Goal: Register for event/course

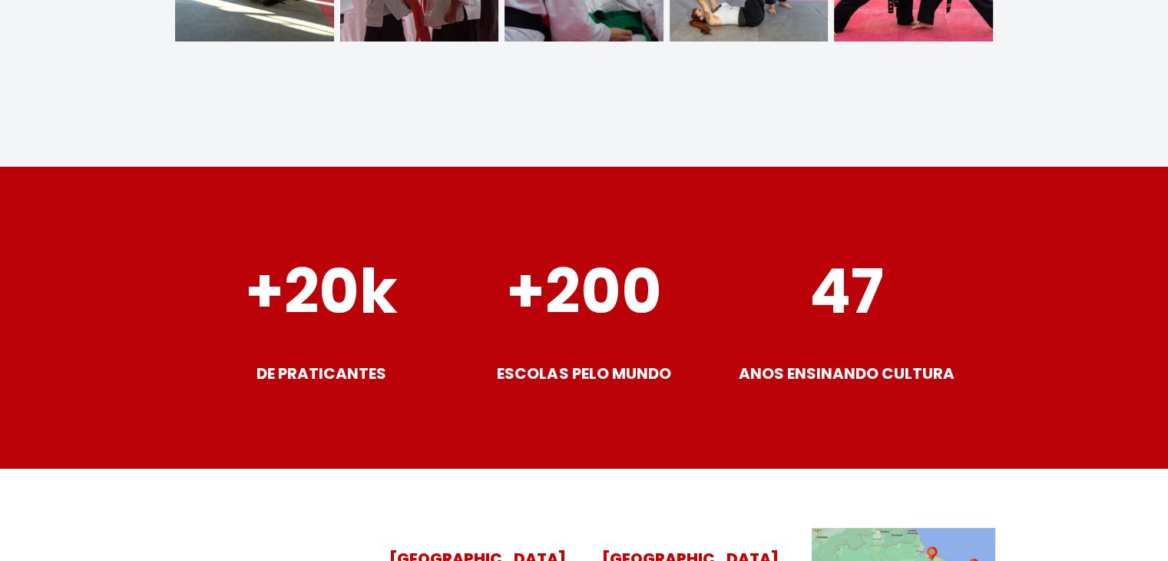
scroll to position [6220, 0]
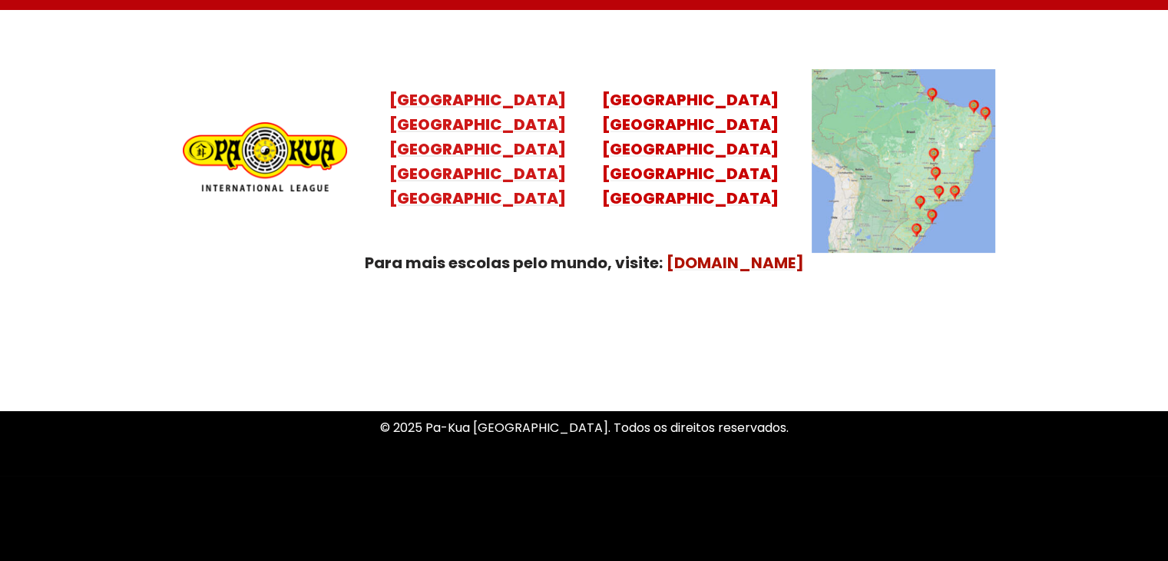
click at [482, 152] on mark "Santa Catarina Paraná São Paulo Rio de Janeiro" at bounding box center [477, 161] width 177 height 95
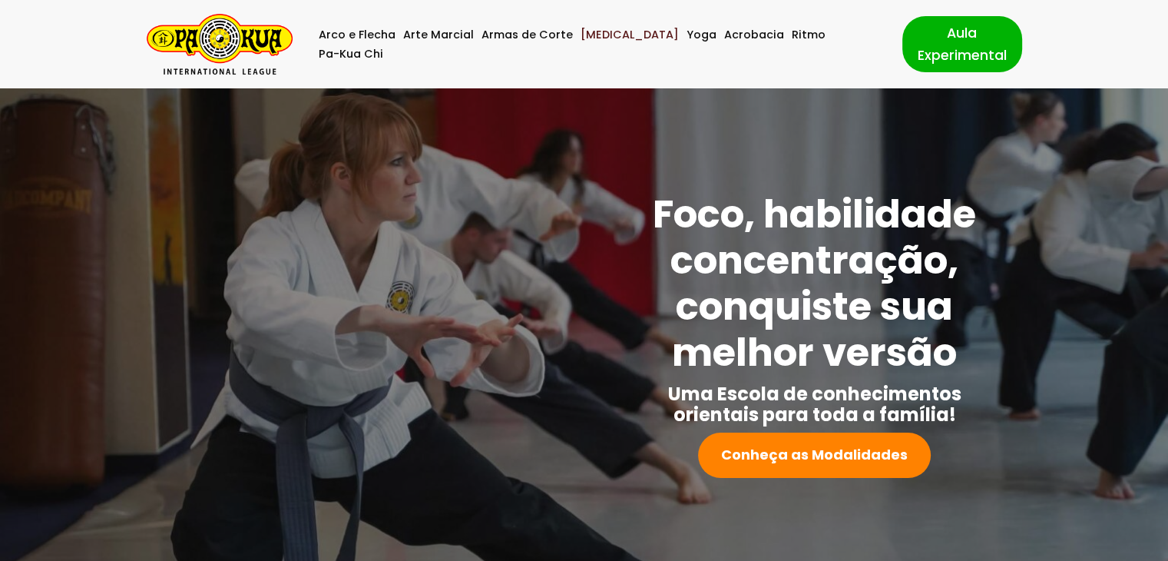
click at [615, 42] on link "[MEDICAL_DATA]" at bounding box center [630, 34] width 98 height 19
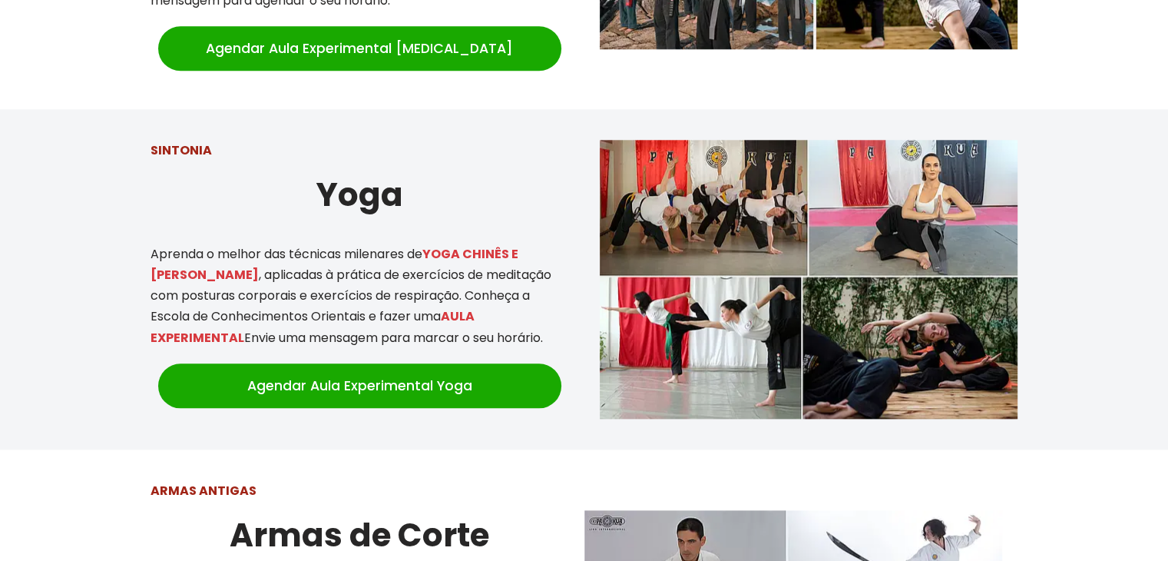
scroll to position [1343, 0]
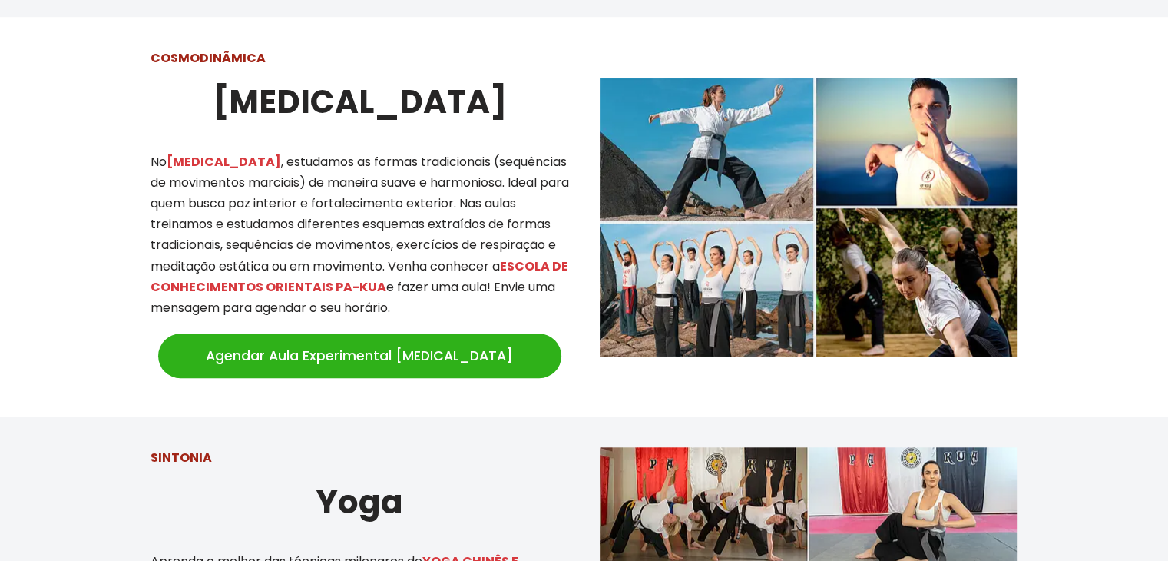
click at [439, 333] on link "Agendar Aula Experimental [MEDICAL_DATA]" at bounding box center [359, 355] width 403 height 45
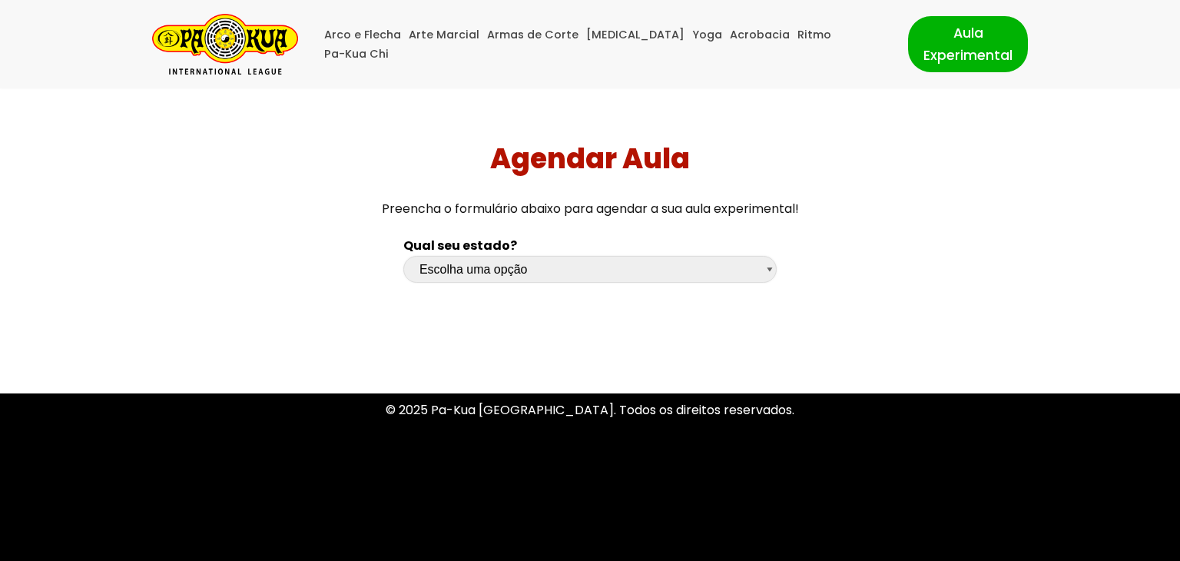
click at [492, 263] on select "Escolha uma opção Rio Grande do Sul Santa Catarina Paraná São Paulo Rio de Jane…" at bounding box center [589, 269] width 373 height 27
select select "sp"
click at [403, 256] on select "Escolha uma opção Rio Grande do Sul Santa Catarina Paraná São Paulo Rio de Jane…" at bounding box center [589, 269] width 373 height 27
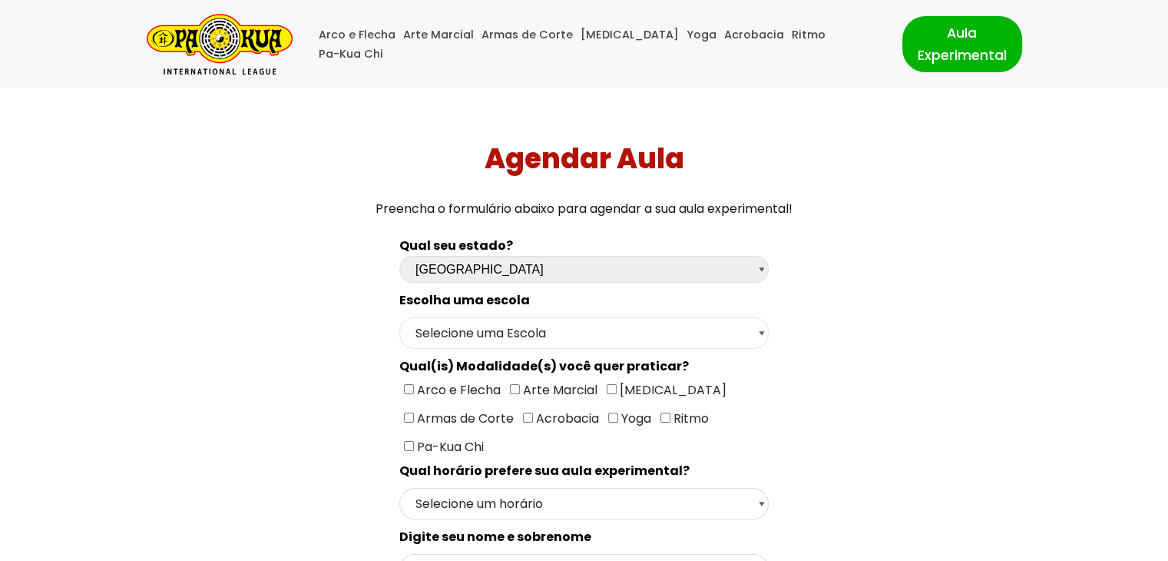
click at [512, 333] on select "Selecione uma Escola São Paulo - Escola Santa Cruz São Paulo - Escola Ana Rosa …" at bounding box center [583, 332] width 369 height 31
select select "São Paulo - Escola Ana Rosa"
click at [399, 317] on select "Selecione uma Escola São Paulo - Escola Santa Cruz São Paulo - Escola Ana Rosa …" at bounding box center [583, 332] width 369 height 31
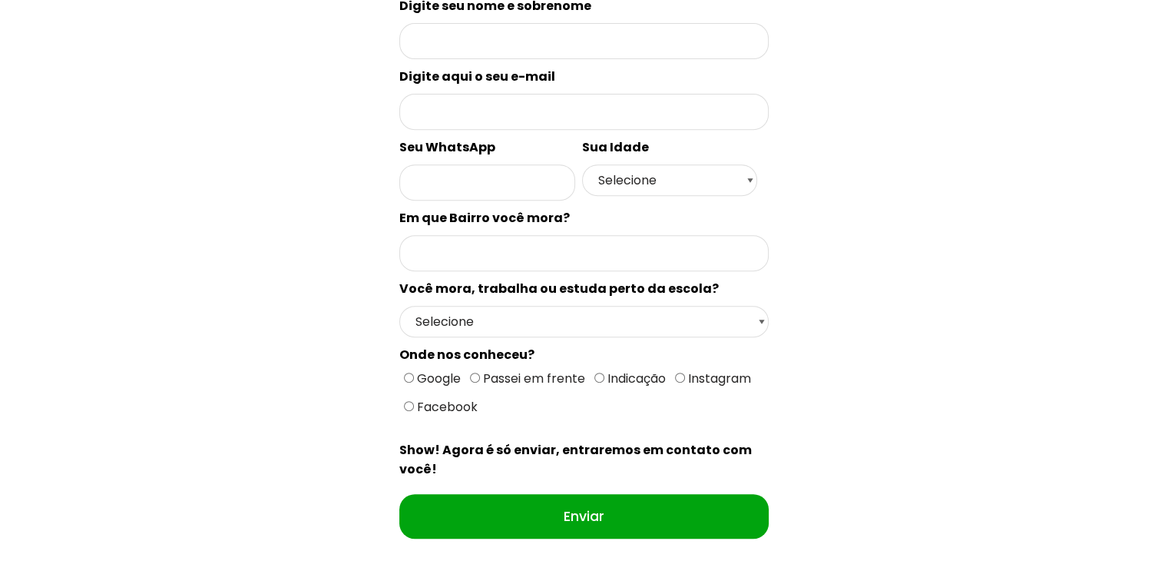
scroll to position [154, 0]
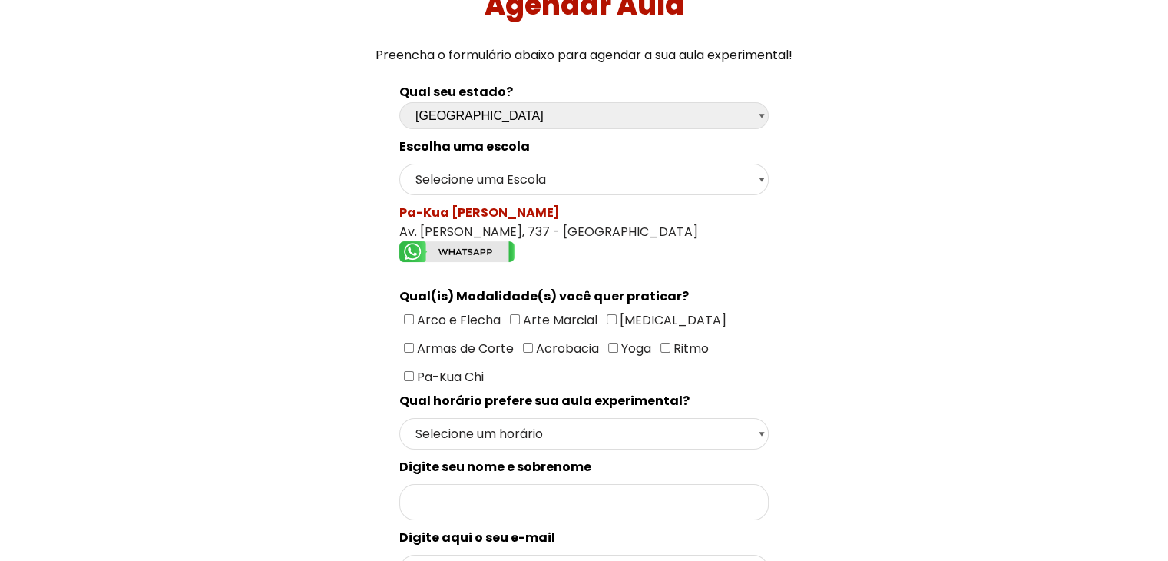
click at [617, 316] on span "[MEDICAL_DATA]" at bounding box center [672, 320] width 110 height 18
click at [615, 316] on input"] "[MEDICAL_DATA]" at bounding box center [612, 319] width 10 height 10
checkbox input"] "true"
click at [595, 418] on select "Selecione um horário Manhã Tarde Noite" at bounding box center [583, 433] width 369 height 31
